Goal: Task Accomplishment & Management: Complete application form

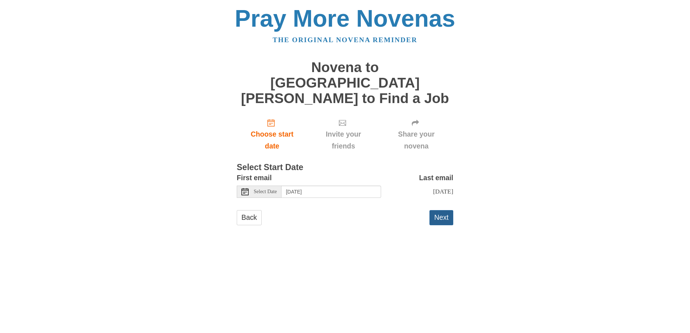
click at [438, 210] on button "Next" at bounding box center [441, 217] width 24 height 15
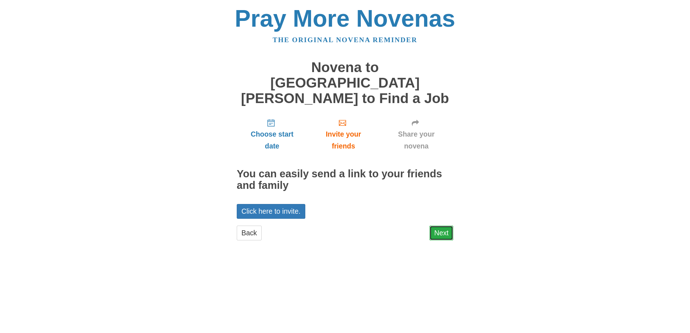
click at [438, 226] on link "Next" at bounding box center [441, 233] width 24 height 15
